Goal: Navigation & Orientation: Find specific page/section

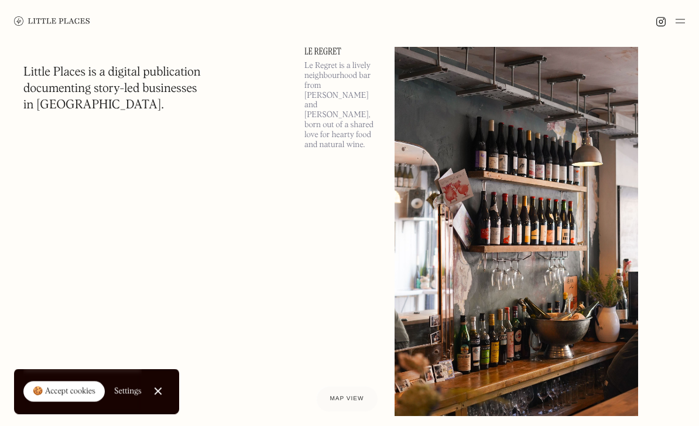
scroll to position [888, 0]
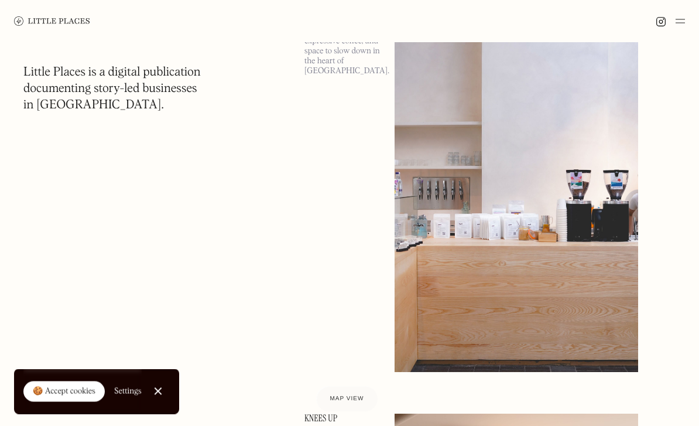
click at [320, 13] on link "Scenery" at bounding box center [342, 8] width 76 height 9
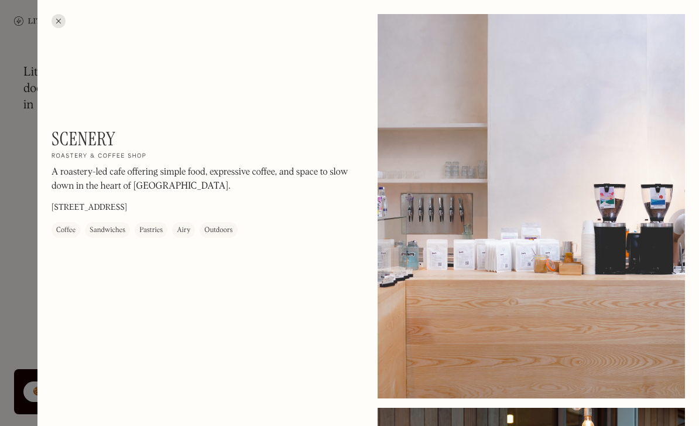
click at [56, 15] on div at bounding box center [59, 21] width 14 height 14
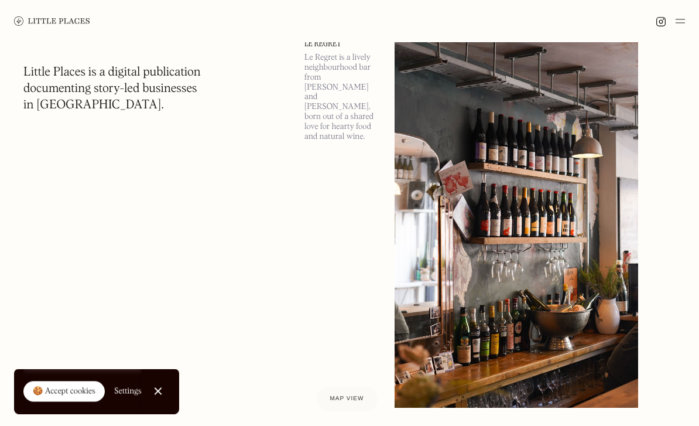
click at [591, 206] on img at bounding box center [517, 223] width 244 height 369
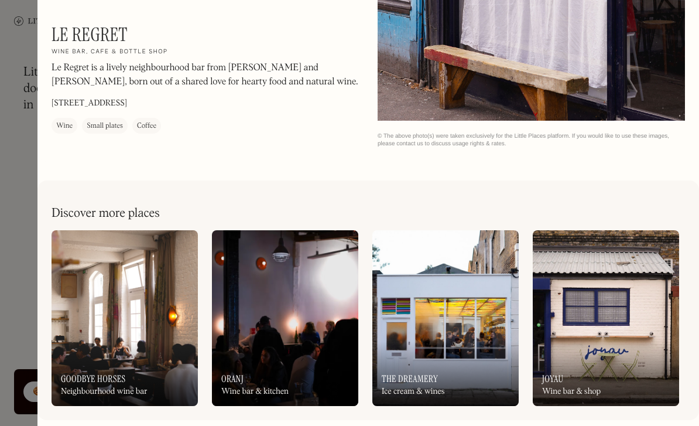
scroll to position [1462, 0]
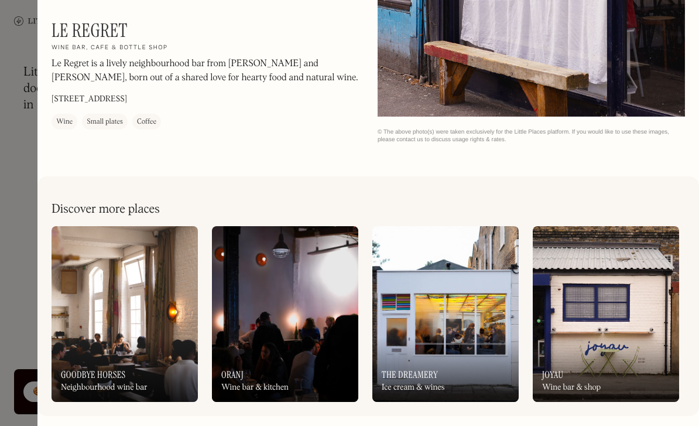
click at [20, 87] on div at bounding box center [349, 213] width 699 height 426
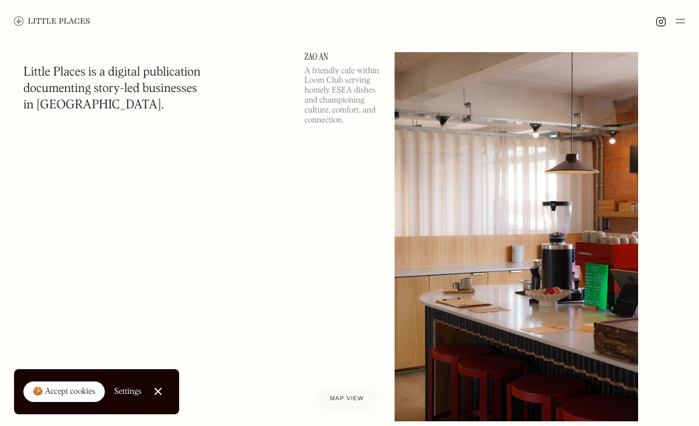
scroll to position [471, 0]
click at [593, 213] on img at bounding box center [517, 237] width 244 height 369
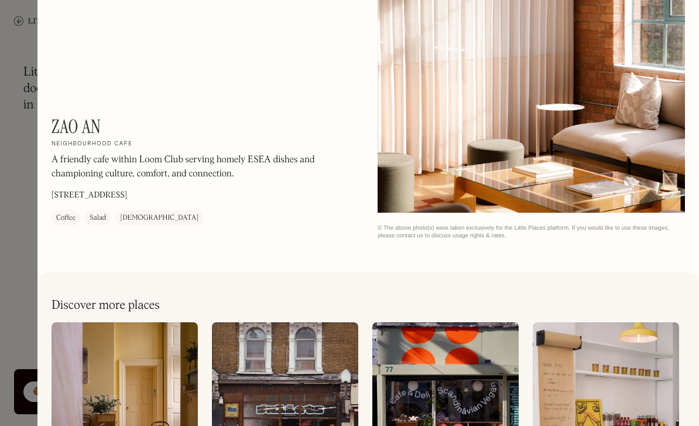
scroll to position [1367, 0]
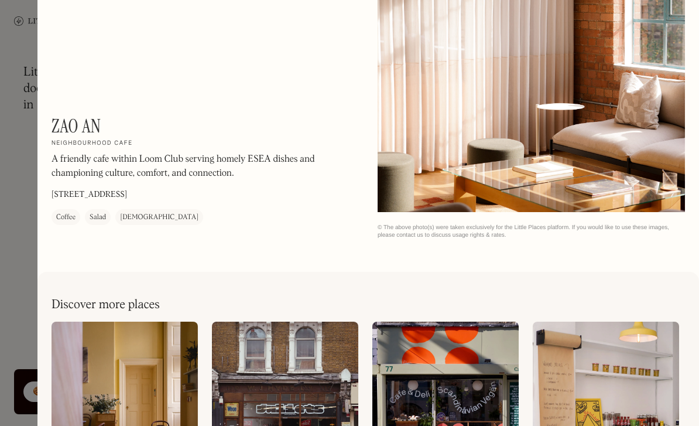
click at [15, 163] on div at bounding box center [349, 213] width 699 height 426
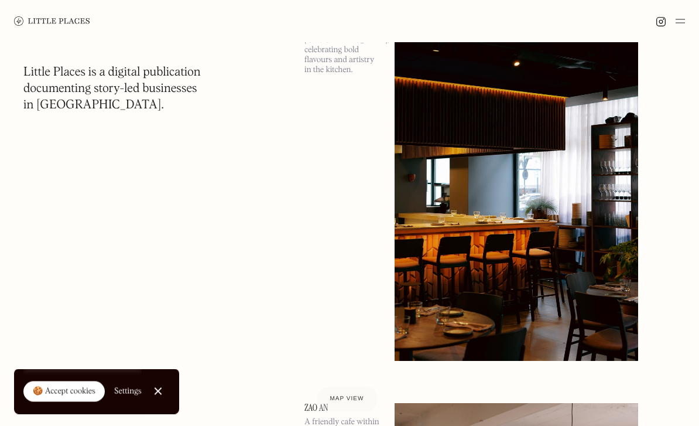
scroll to position [121, 0]
click at [602, 198] on img at bounding box center [517, 176] width 244 height 369
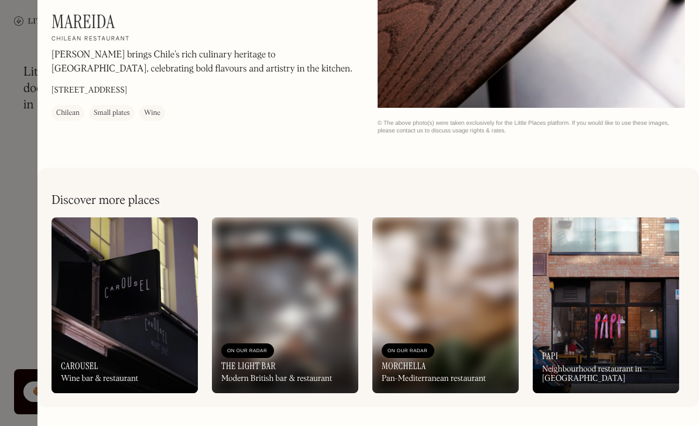
scroll to position [1471, 0]
click at [25, 60] on div at bounding box center [349, 213] width 699 height 426
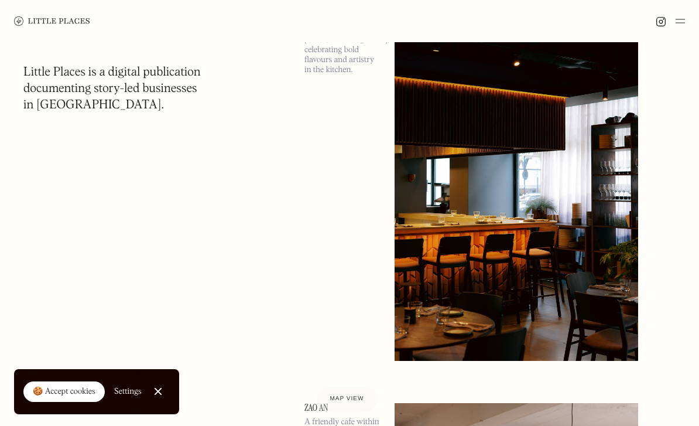
click at [43, 23] on img at bounding box center [52, 20] width 76 height 9
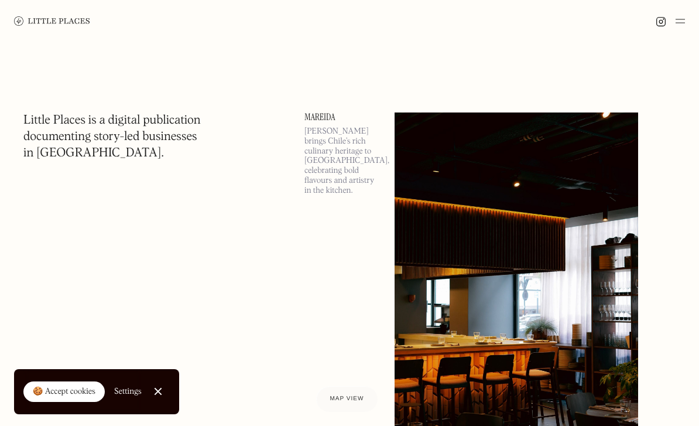
click at [33, 19] on img at bounding box center [52, 20] width 76 height 9
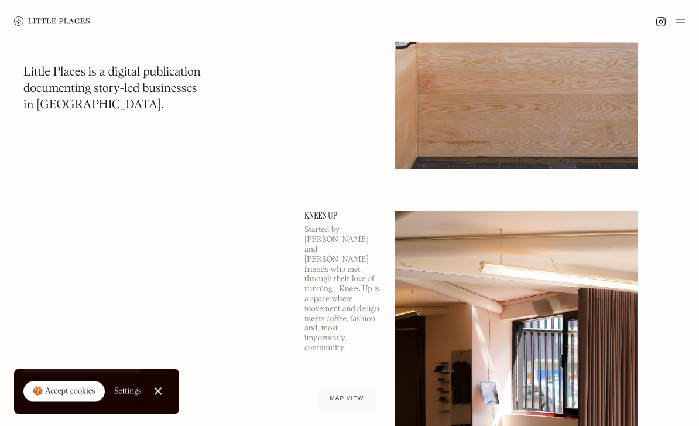
scroll to position [1582, 0]
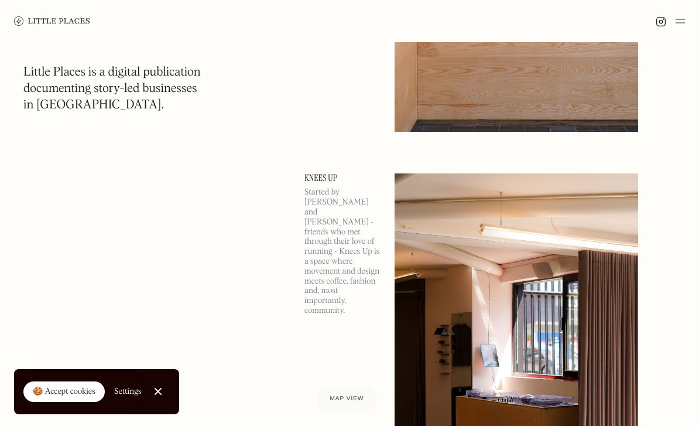
click at [684, 20] on img at bounding box center [680, 21] width 9 height 14
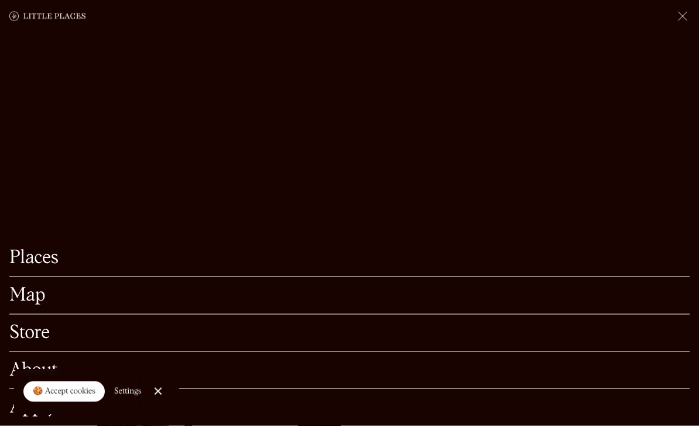
scroll to position [1657, 0]
click at [19, 304] on link "Map" at bounding box center [349, 295] width 680 height 18
